Goal: Transaction & Acquisition: Purchase product/service

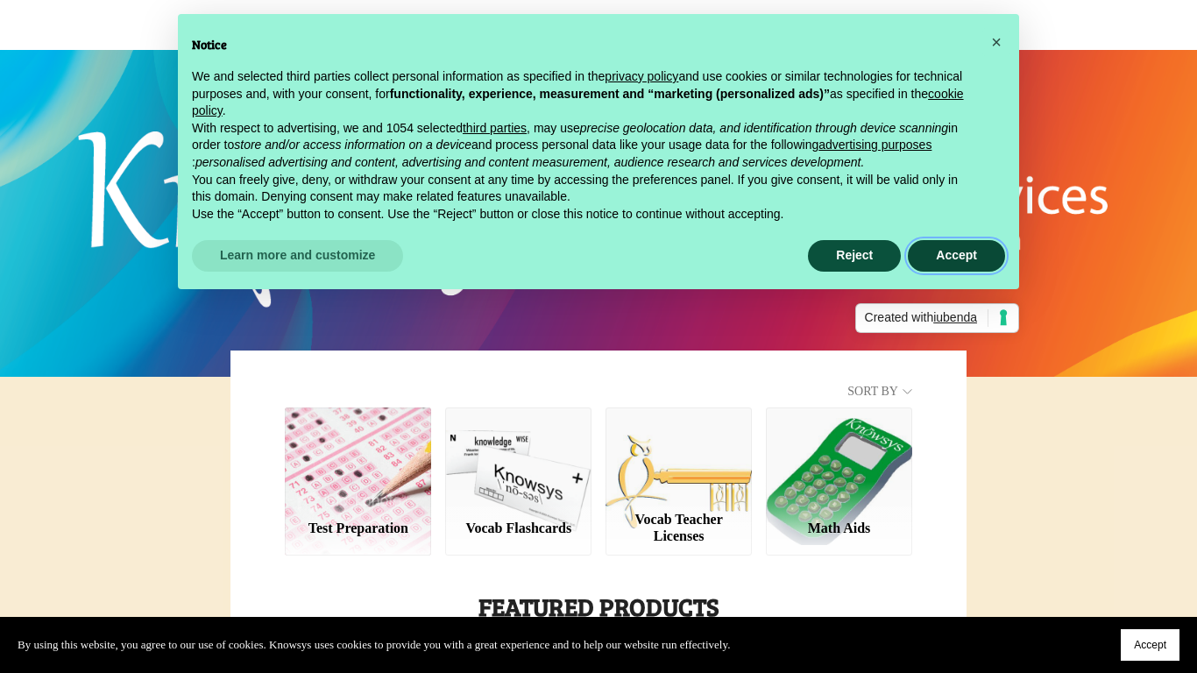
click at [918, 252] on button "Accept" at bounding box center [956, 256] width 97 height 32
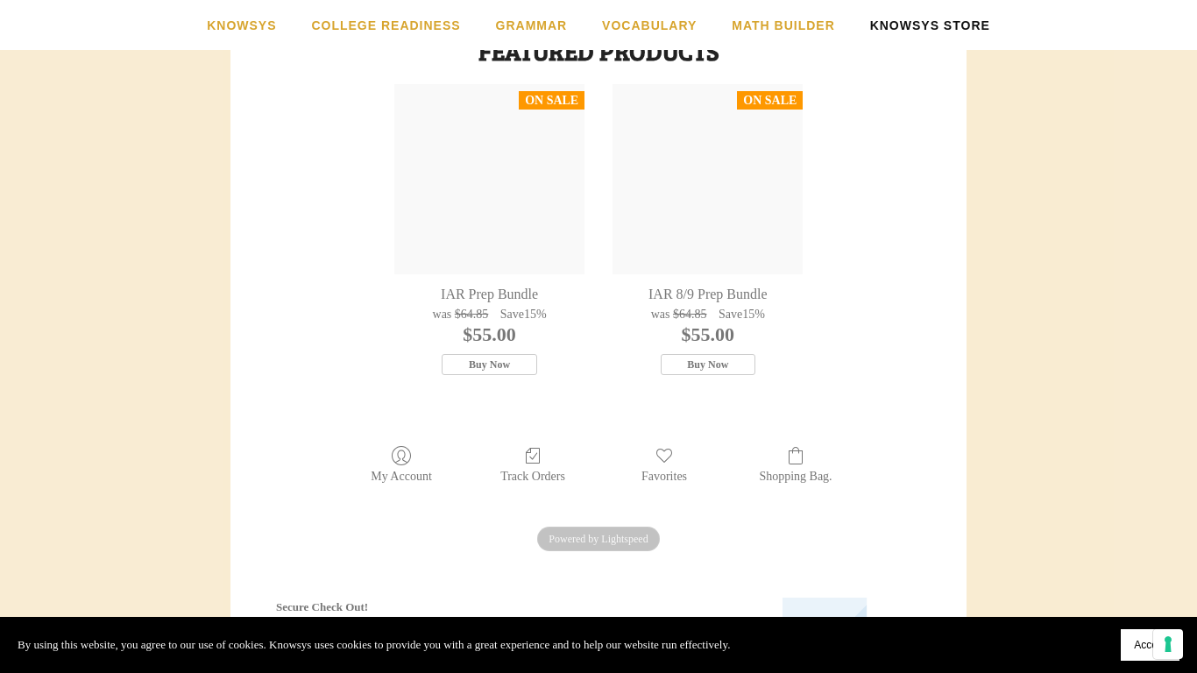
scroll to position [559, 0]
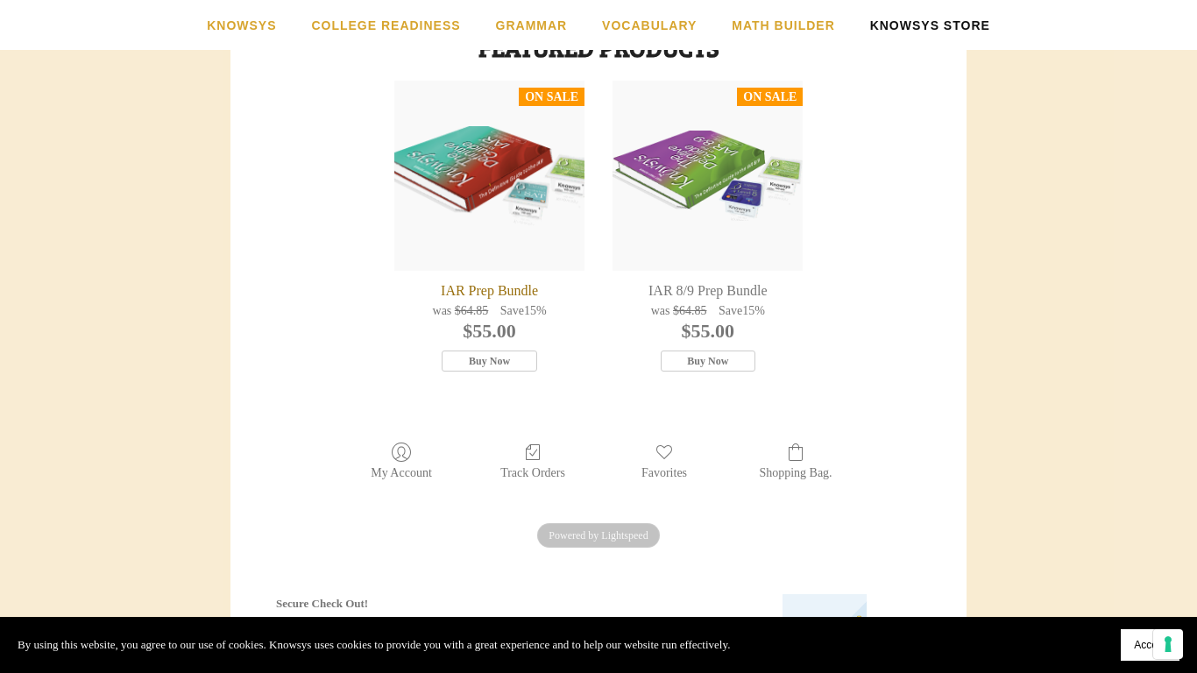
click at [555, 202] on div "IAR Prep Bundle" at bounding box center [489, 176] width 190 height 190
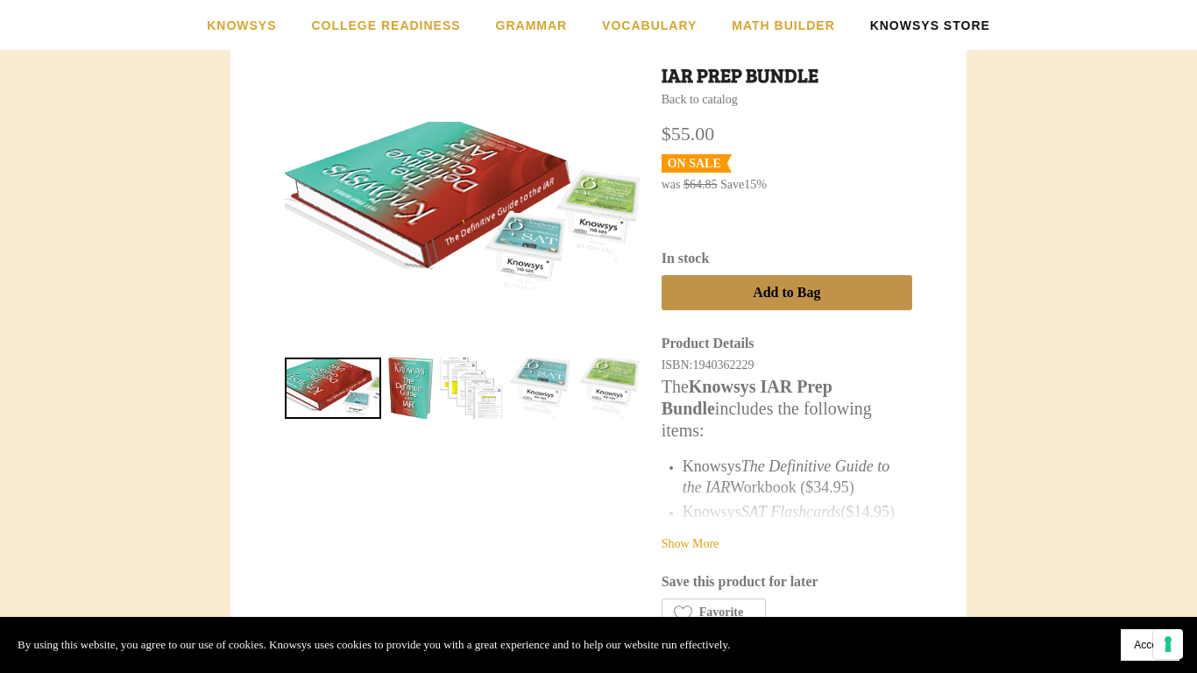
scroll to position [364, 0]
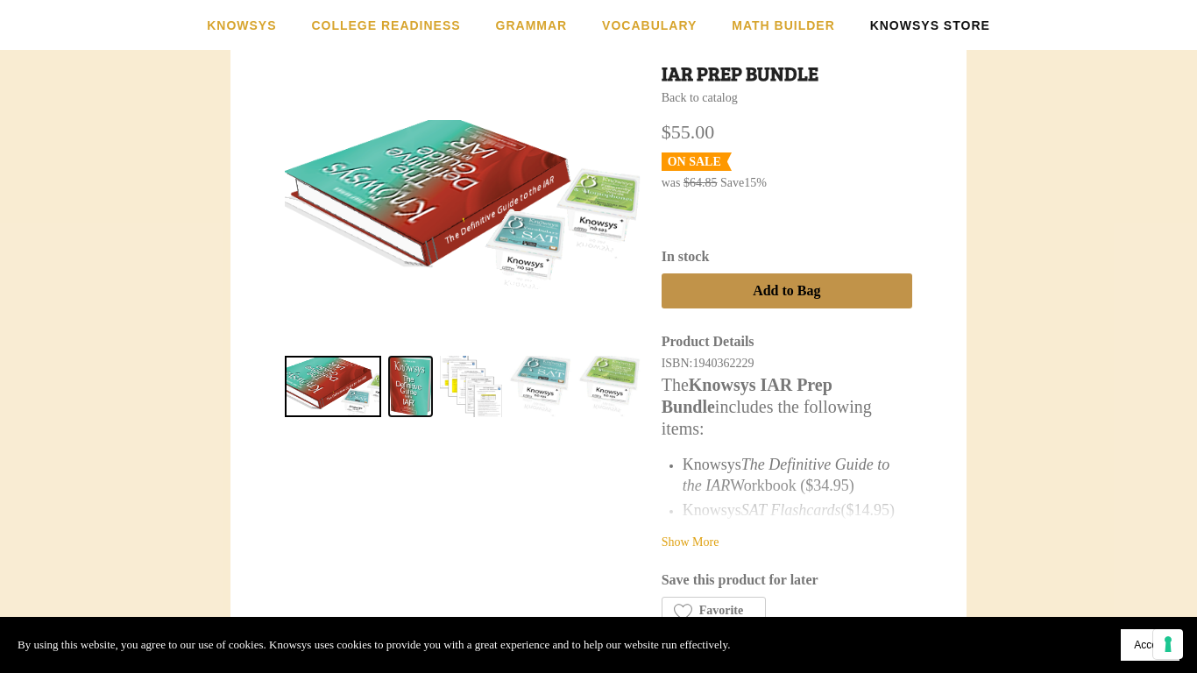
click at [421, 377] on link "IAR Prep Bundle 1" at bounding box center [410, 387] width 45 height 62
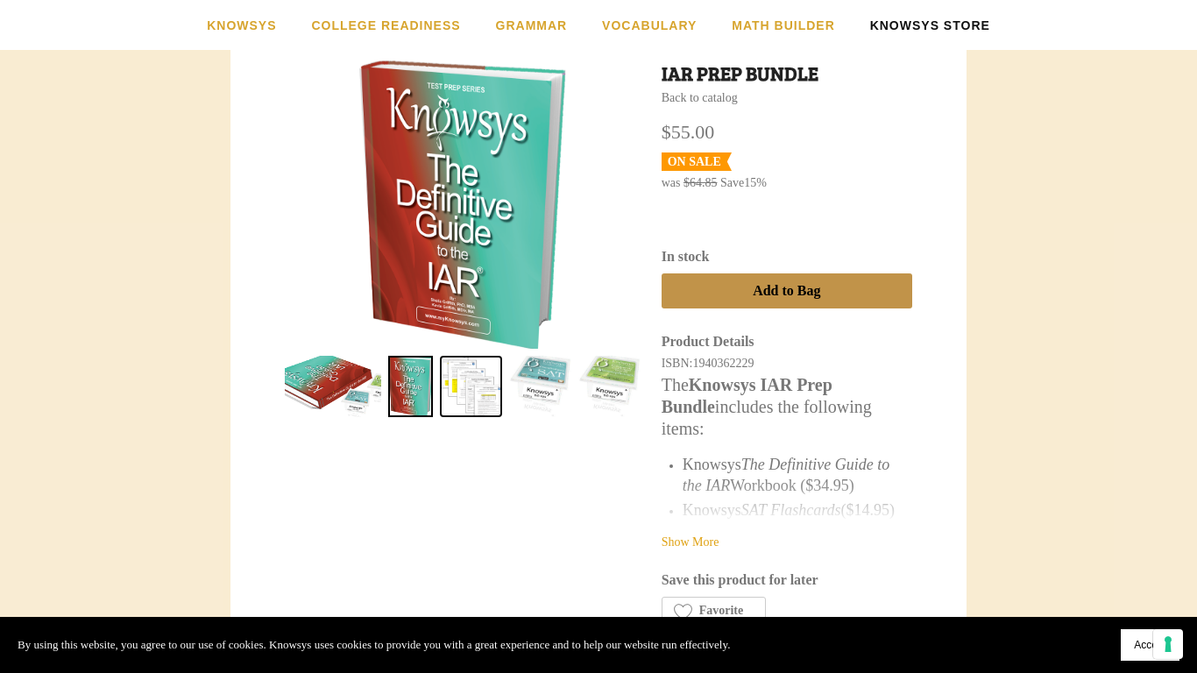
click at [477, 385] on link "IAR Prep Bundle 2" at bounding box center [471, 387] width 62 height 62
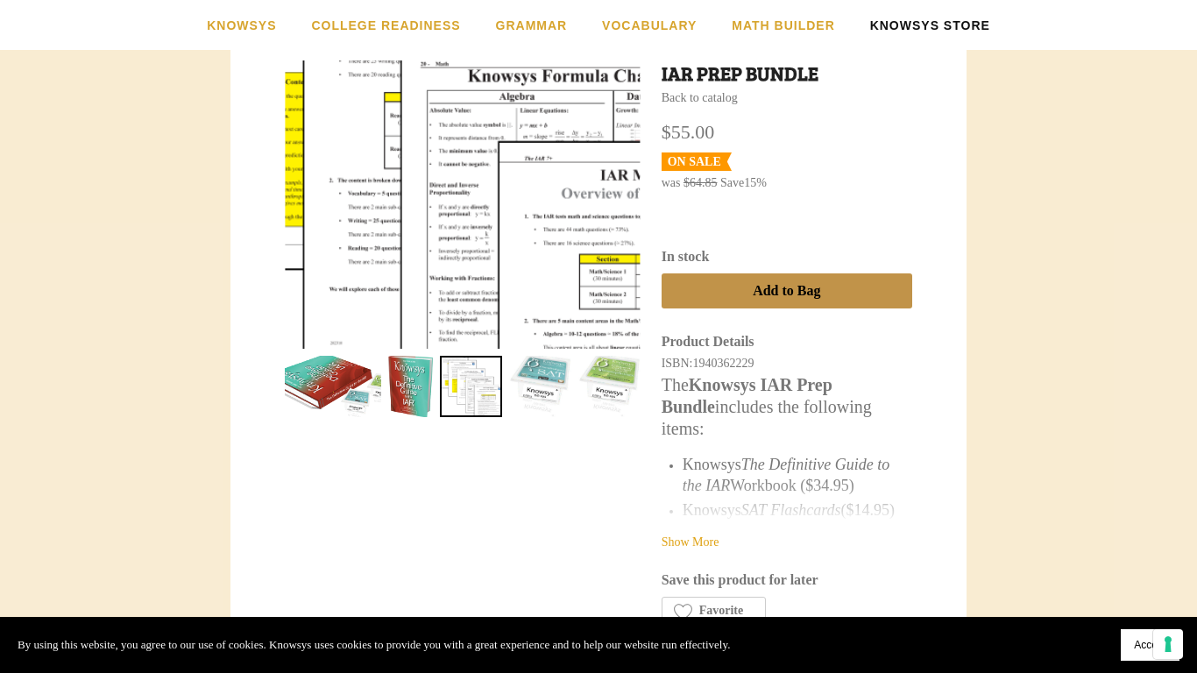
click at [493, 275] on div at bounding box center [462, 158] width 711 height 576
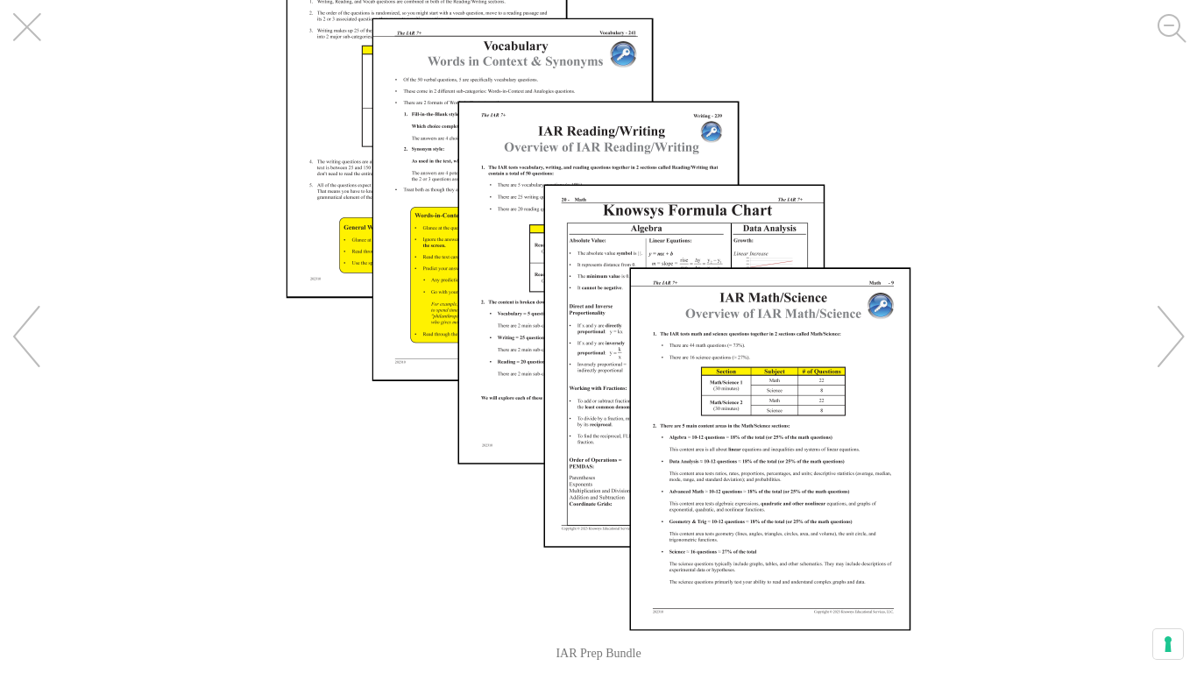
click at [301, 82] on img "Images Gallery" at bounding box center [599, 282] width 626 height 697
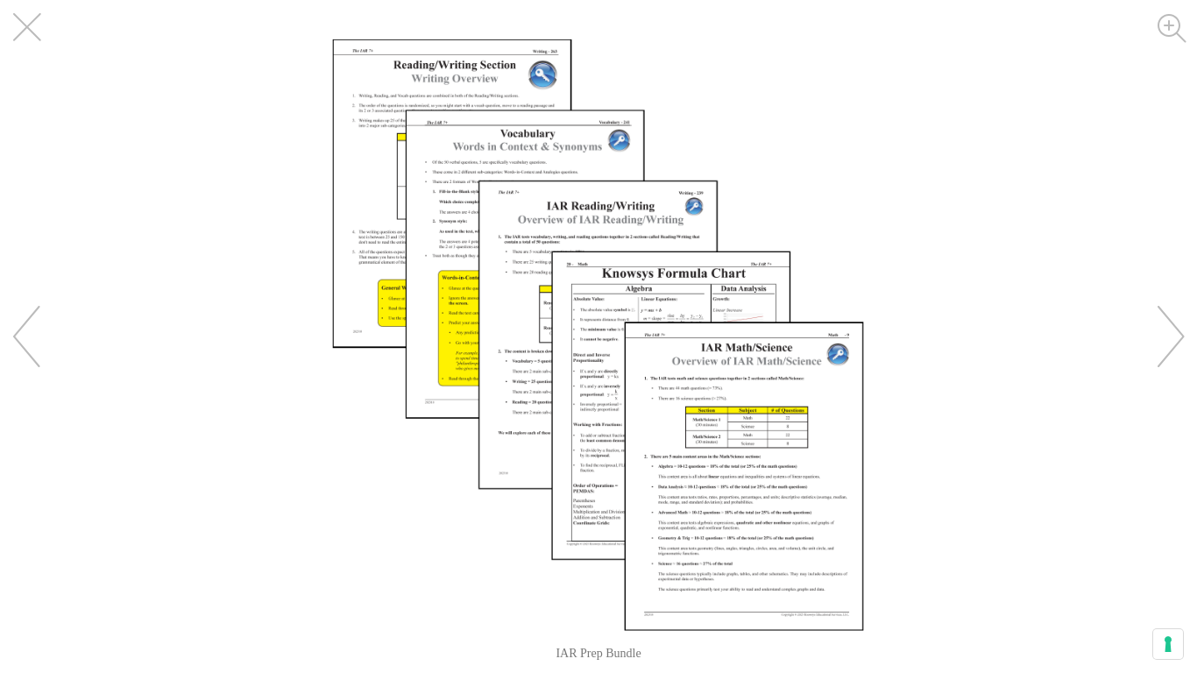
click at [378, 114] on img "Images Gallery" at bounding box center [598, 335] width 532 height 592
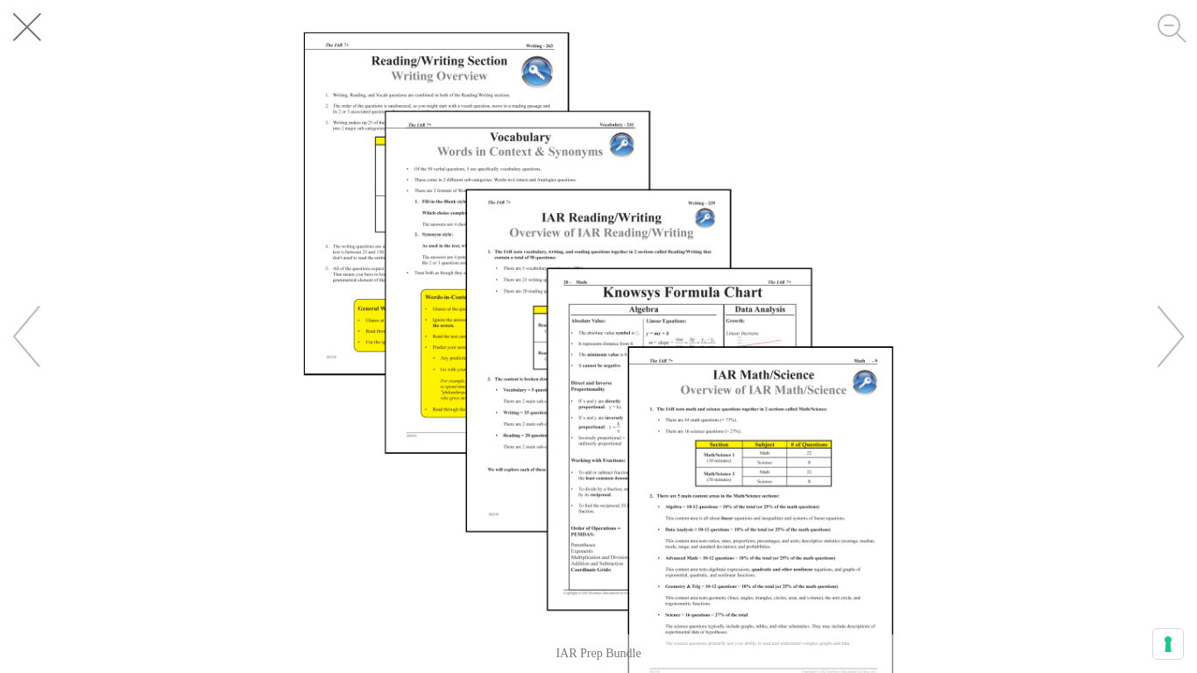
click at [35, 26] on button "Close" at bounding box center [39, 39] width 79 height 79
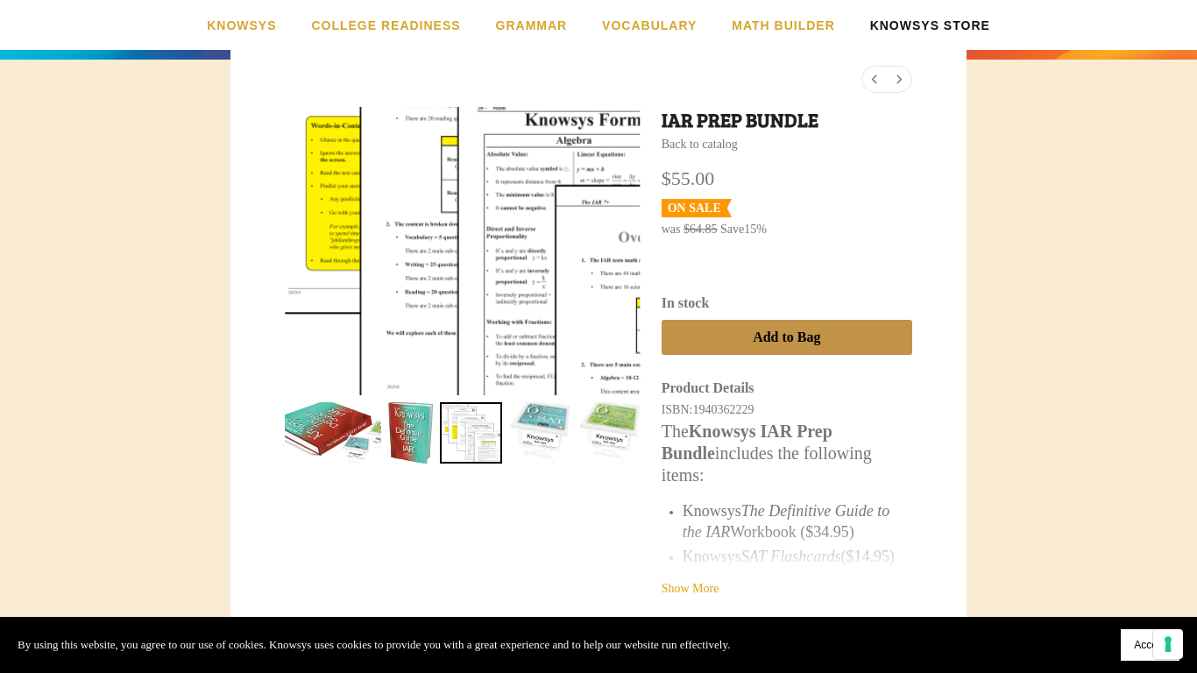
scroll to position [316, 0]
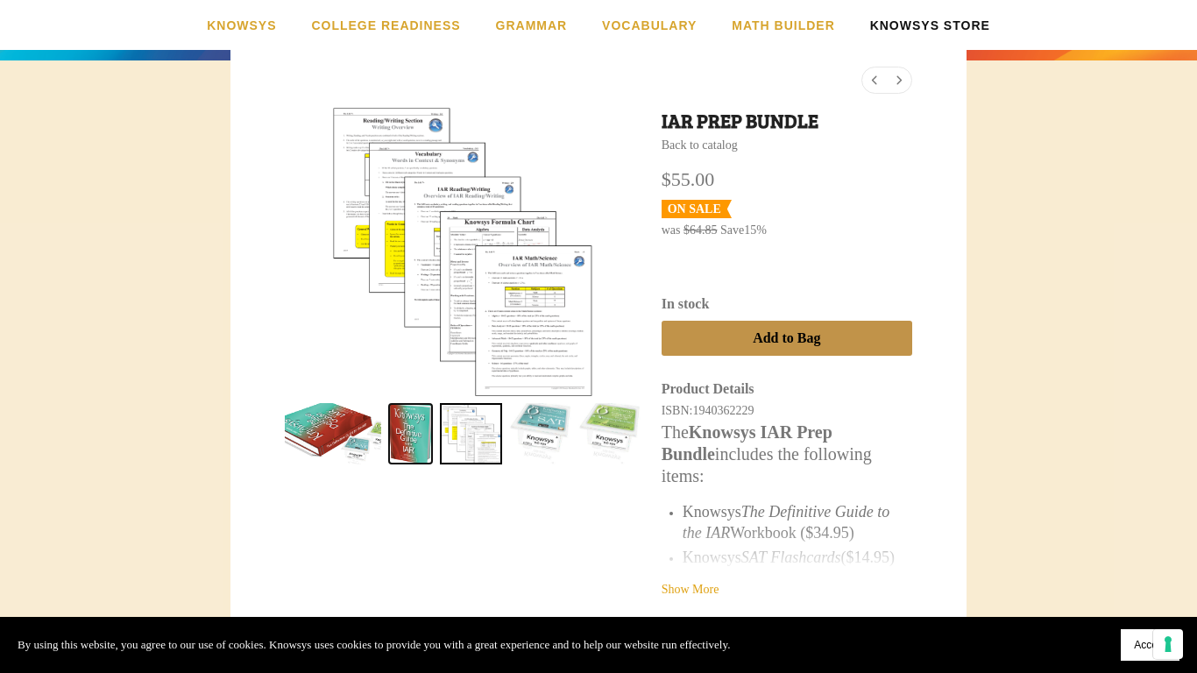
click at [415, 416] on link "IAR Prep Bundle 1" at bounding box center [410, 434] width 45 height 62
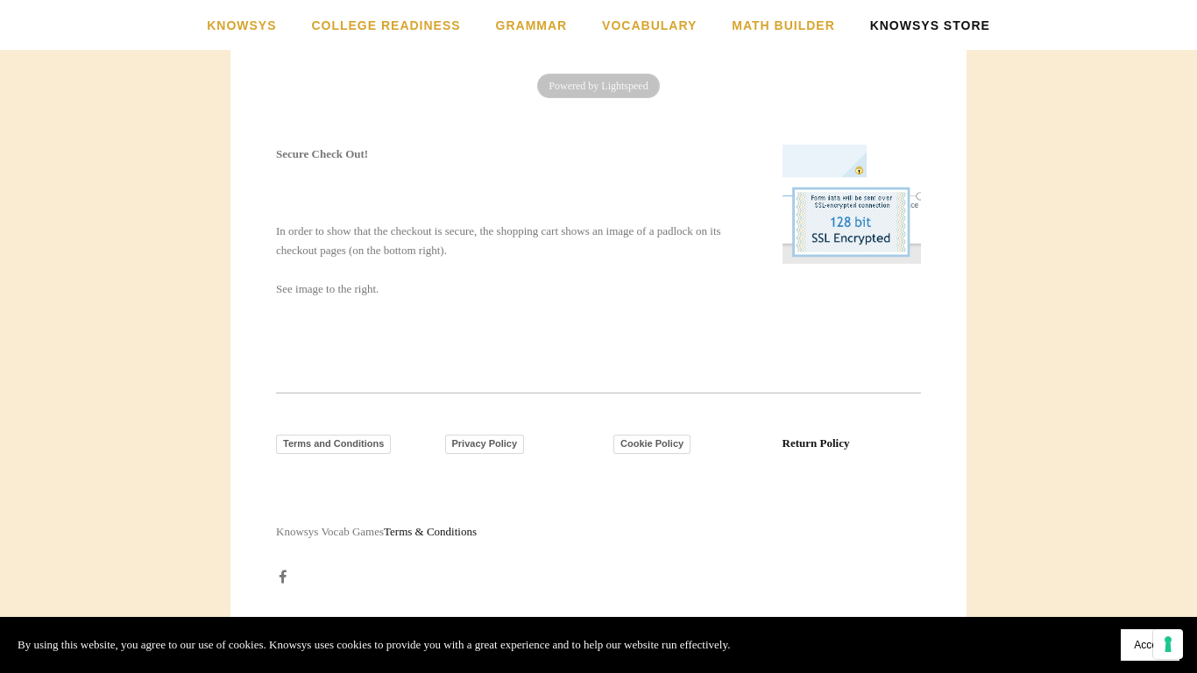
scroll to position [0, 0]
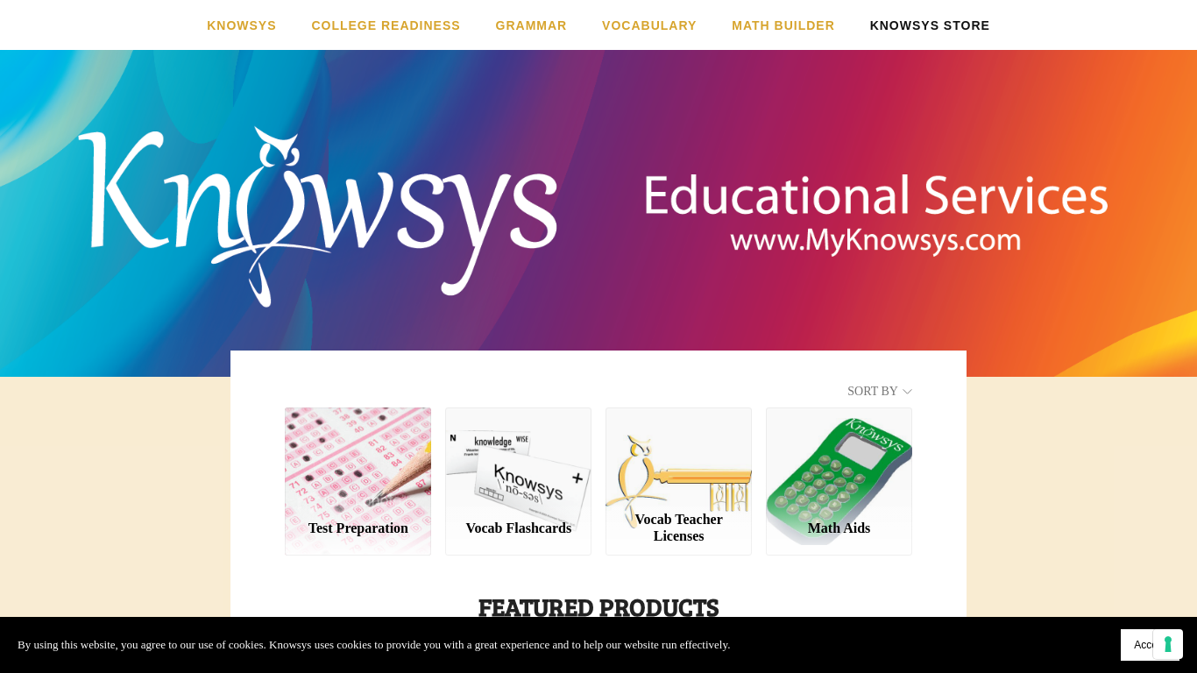
scroll to position [559, 0]
